Goal: Task Accomplishment & Management: Manage account settings

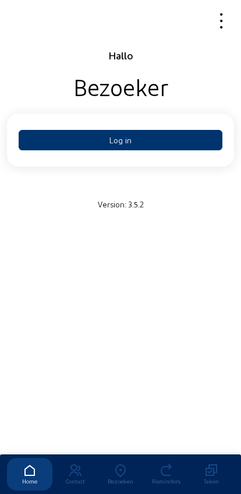
click at [81, 138] on button "Log in" at bounding box center [121, 140] width 204 height 20
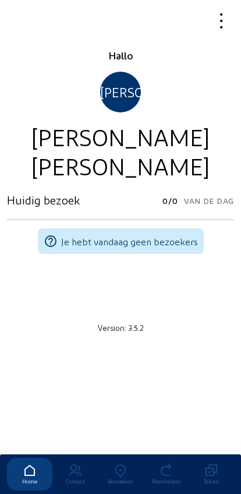
click at [124, 464] on icon at bounding box center [120, 471] width 45 height 14
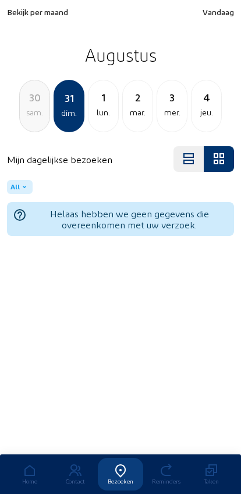
click at [207, 121] on div "4 jeu." at bounding box center [206, 106] width 31 height 52
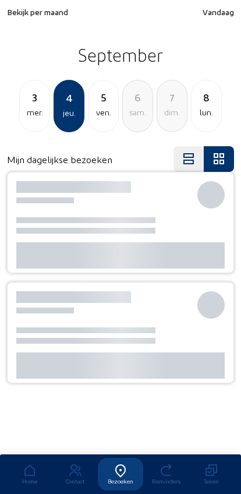
click at [207, 111] on div "lun." at bounding box center [207, 112] width 30 height 14
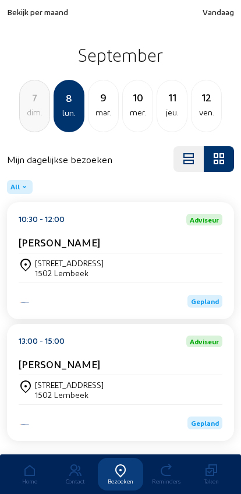
click at [201, 118] on div "ven." at bounding box center [207, 112] width 30 height 14
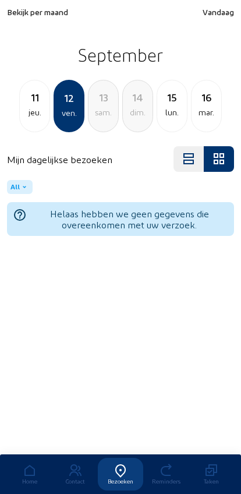
click at [205, 110] on div "mar." at bounding box center [207, 112] width 30 height 14
click at [132, 104] on div "18" at bounding box center [138, 97] width 30 height 16
click at [34, 15] on span "Bekijk per maand" at bounding box center [37, 12] width 61 height 10
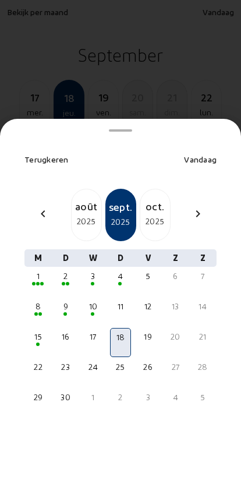
click at [82, 214] on div "2025" at bounding box center [87, 221] width 30 height 14
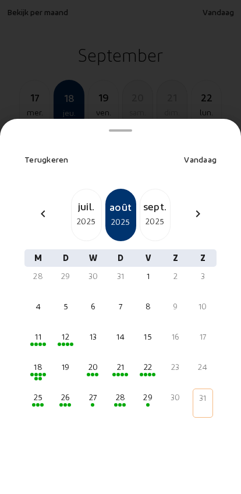
click at [36, 361] on div "18" at bounding box center [38, 367] width 18 height 12
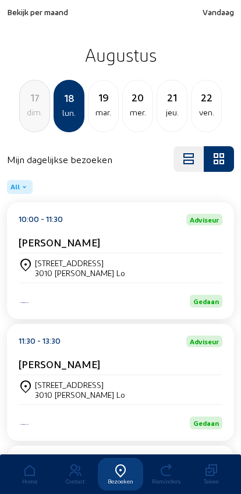
click at [52, 273] on div "3010 Kessel Lo" at bounding box center [80, 273] width 90 height 10
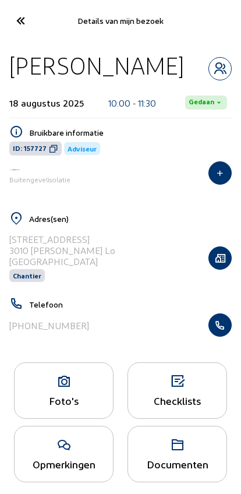
click at [55, 394] on div "Foto's" at bounding box center [64, 390] width 100 height 57
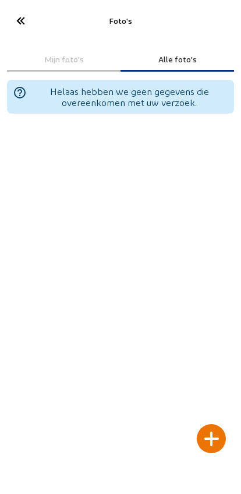
click at [21, 8] on cam-font-icon at bounding box center [20, 20] width 26 height 27
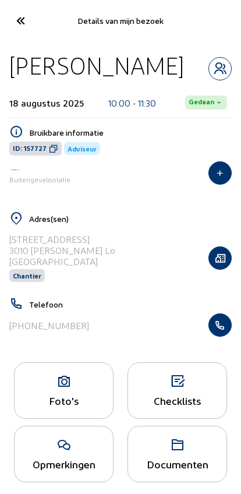
click at [220, 253] on icon "button" at bounding box center [220, 258] width 22 height 12
click at [86, 401] on div "Foto's" at bounding box center [64, 400] width 98 height 12
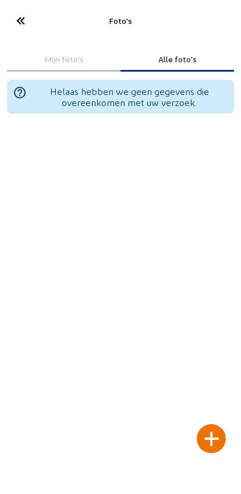
click at [216, 424] on div at bounding box center [211, 438] width 29 height 29
click at [214, 424] on div at bounding box center [211, 438] width 29 height 29
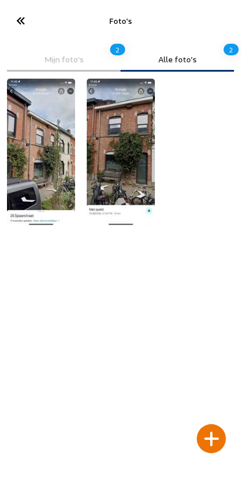
click at [15, 16] on icon at bounding box center [19, 20] width 19 height 20
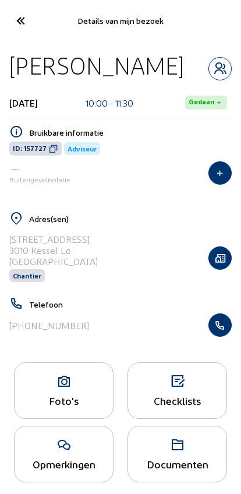
click at [73, 399] on div "Foto's" at bounding box center [64, 400] width 98 height 12
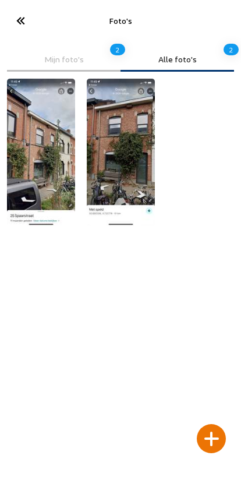
click at [214, 424] on div at bounding box center [211, 438] width 29 height 29
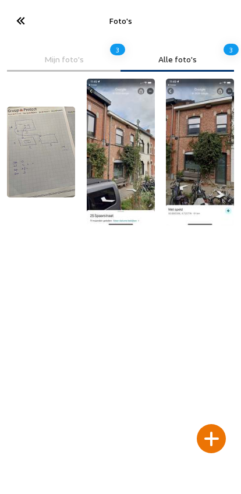
click at [22, 25] on icon at bounding box center [19, 20] width 19 height 20
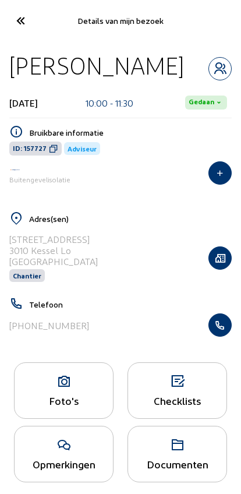
click at [20, 13] on icon at bounding box center [19, 20] width 19 height 20
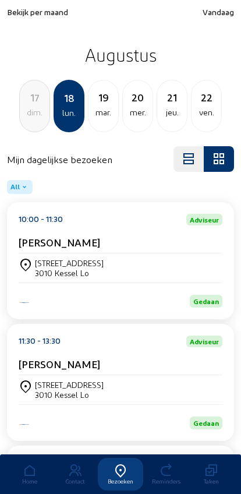
click at [23, 15] on span "Bekijk per maand" at bounding box center [37, 12] width 61 height 10
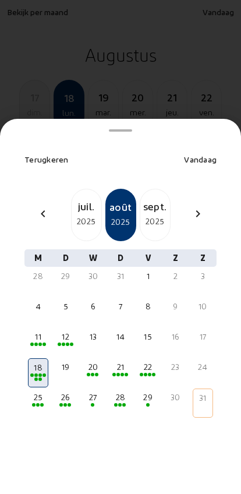
click at [43, 207] on mat-icon "chevron_left" at bounding box center [43, 214] width 14 height 14
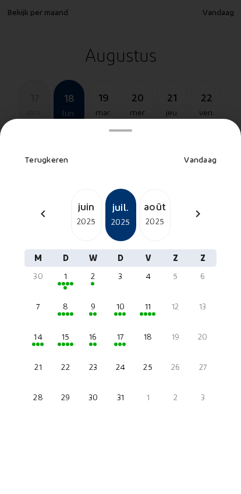
click at [88, 214] on div "2025" at bounding box center [87, 221] width 30 height 14
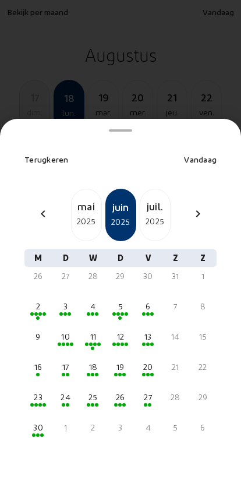
click at [118, 331] on div "12" at bounding box center [120, 337] width 18 height 12
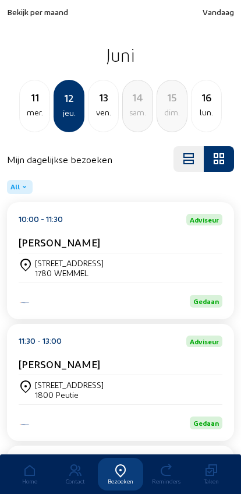
click at [186, 389] on div "Komatsulaan 45 1800 Peutie" at bounding box center [121, 390] width 204 height 20
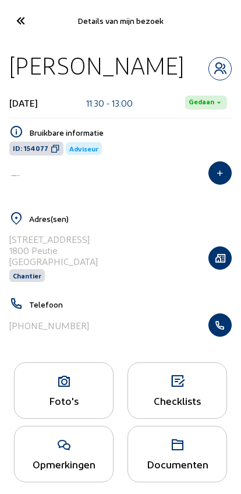
click at [59, 393] on div "Foto's" at bounding box center [64, 390] width 100 height 57
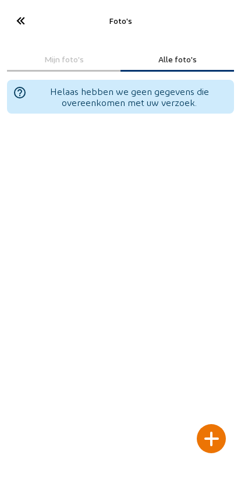
click at [215, 424] on div at bounding box center [211, 438] width 29 height 29
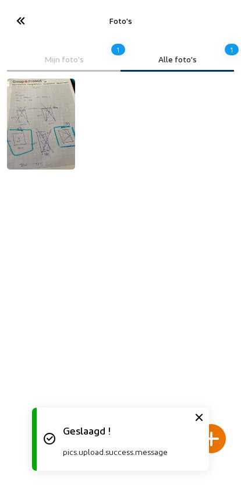
click at [20, 20] on icon at bounding box center [19, 20] width 19 height 20
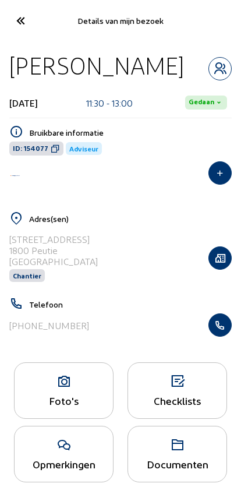
click at [229, 255] on icon "button" at bounding box center [220, 258] width 22 height 12
click at [59, 402] on div "Foto's" at bounding box center [64, 400] width 98 height 12
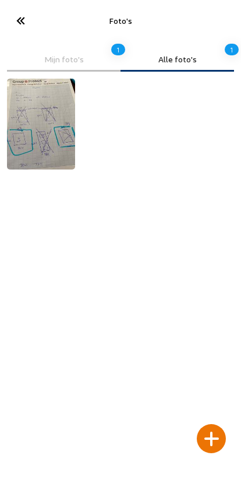
click at [214, 424] on div at bounding box center [211, 438] width 29 height 29
click at [220, 424] on div at bounding box center [211, 438] width 29 height 29
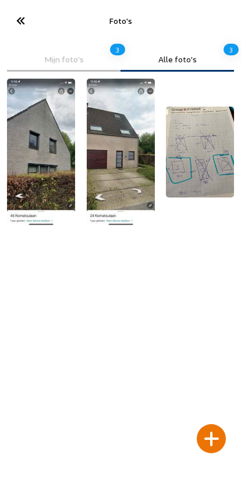
click at [22, 16] on icon at bounding box center [19, 20] width 19 height 20
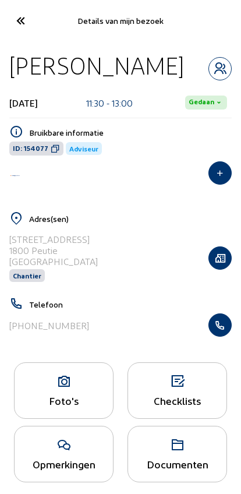
click at [13, 26] on icon at bounding box center [19, 20] width 19 height 20
